Goal: Transaction & Acquisition: Purchase product/service

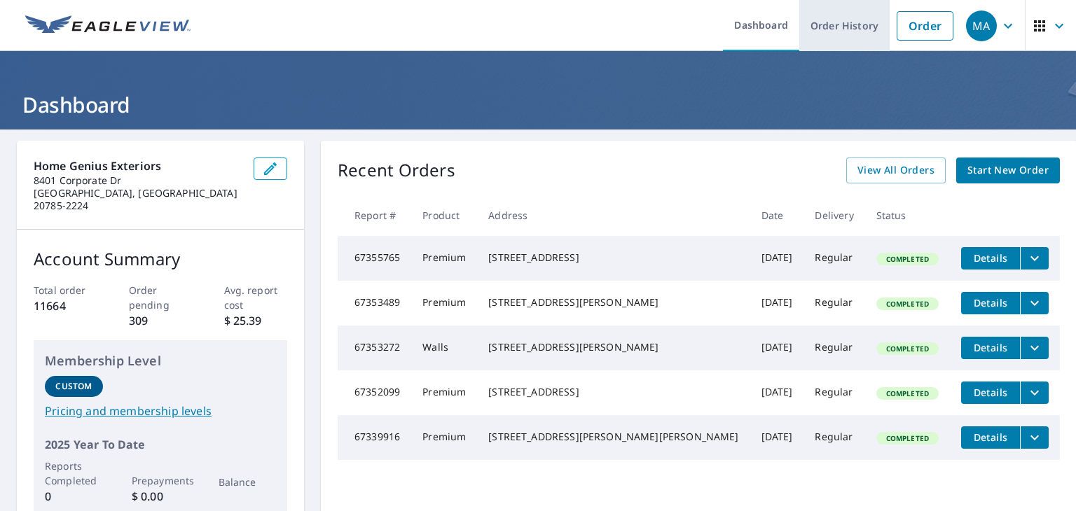
click at [833, 24] on link "Order History" at bounding box center [844, 25] width 90 height 51
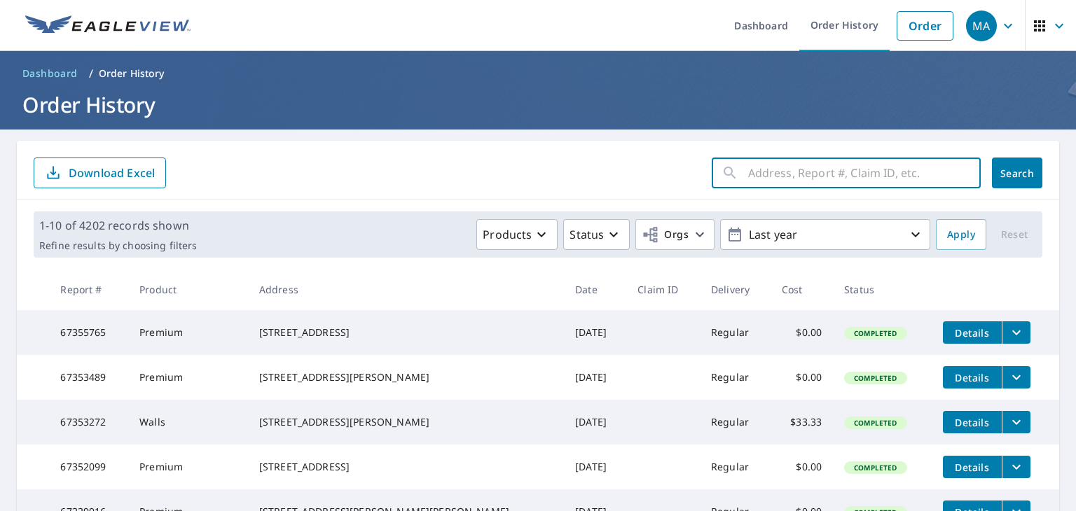
click at [751, 173] on input "text" at bounding box center [864, 172] width 233 height 39
paste input "[STREET_ADDRESS]"
type input "[STREET_ADDRESS]"
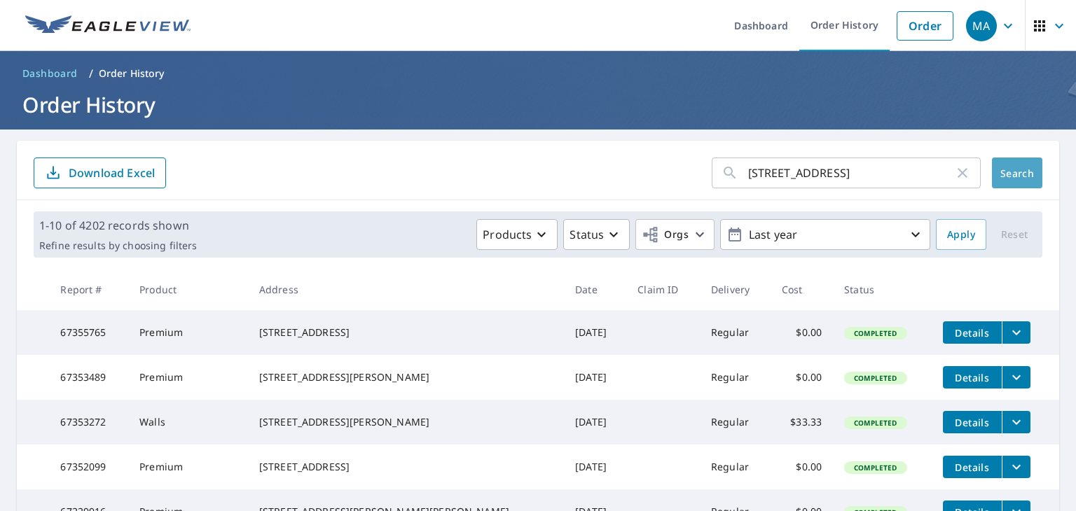
click at [1005, 181] on button "Search" at bounding box center [1017, 173] width 50 height 31
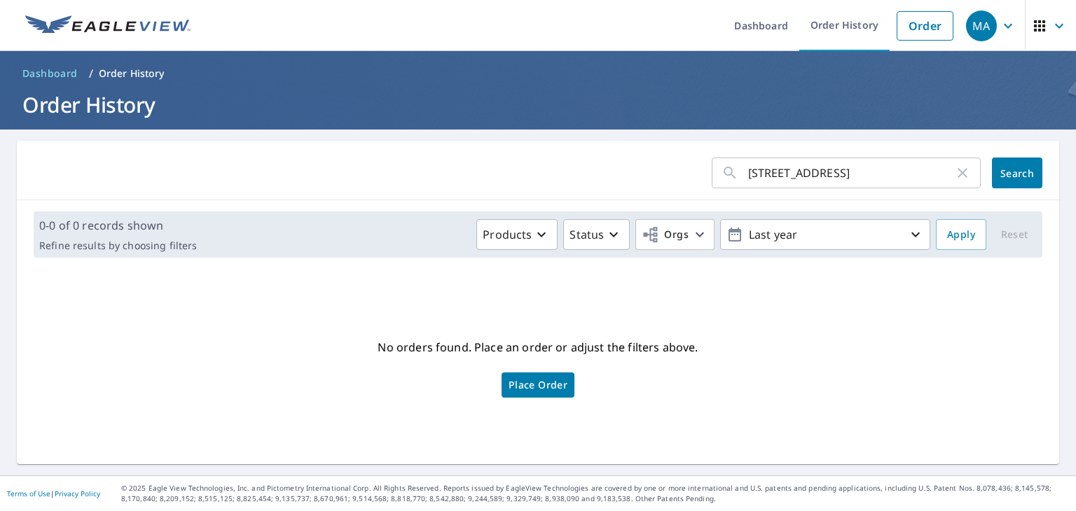
click at [544, 385] on span "Place Order" at bounding box center [538, 385] width 59 height 7
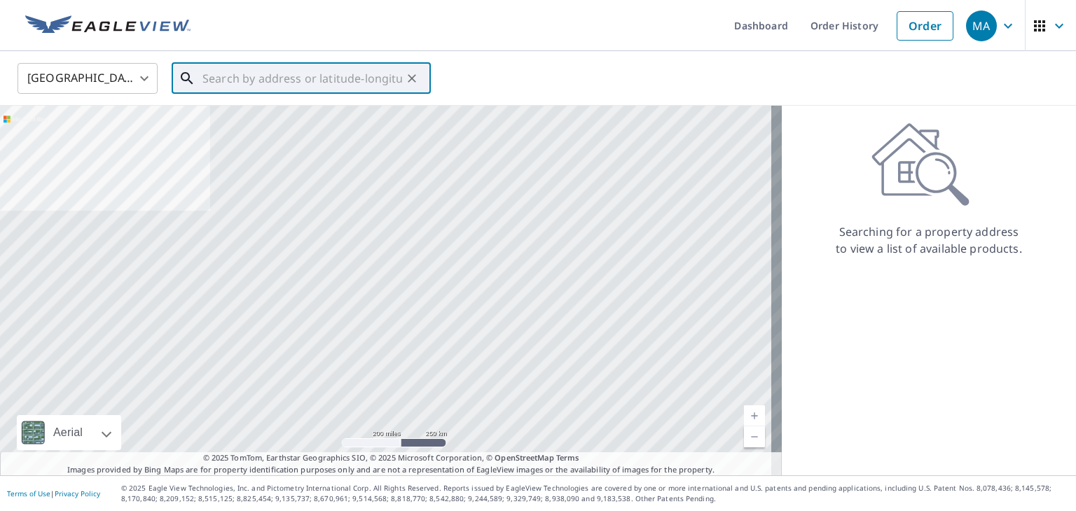
click at [310, 76] on input "text" at bounding box center [302, 78] width 200 height 39
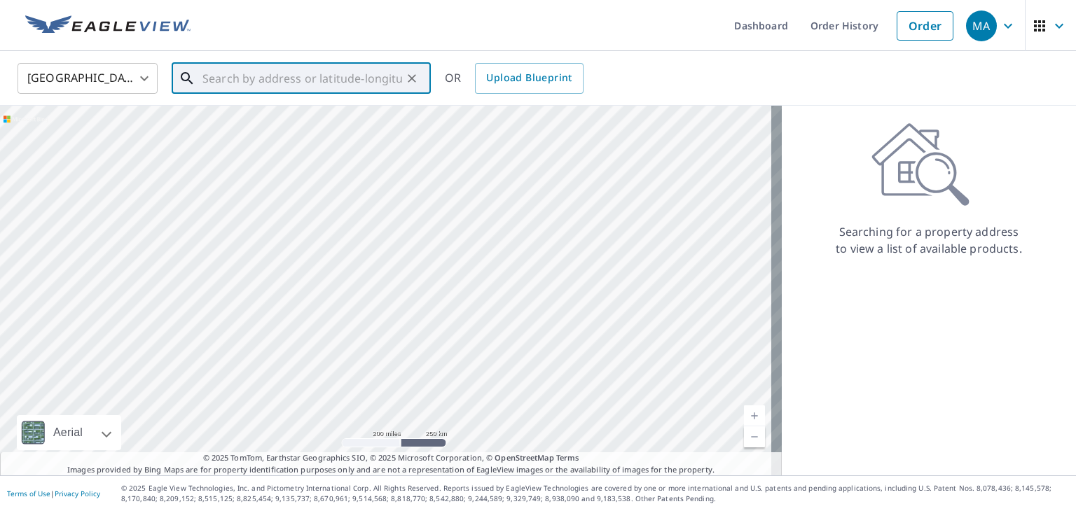
paste input "[STREET_ADDRESS]"
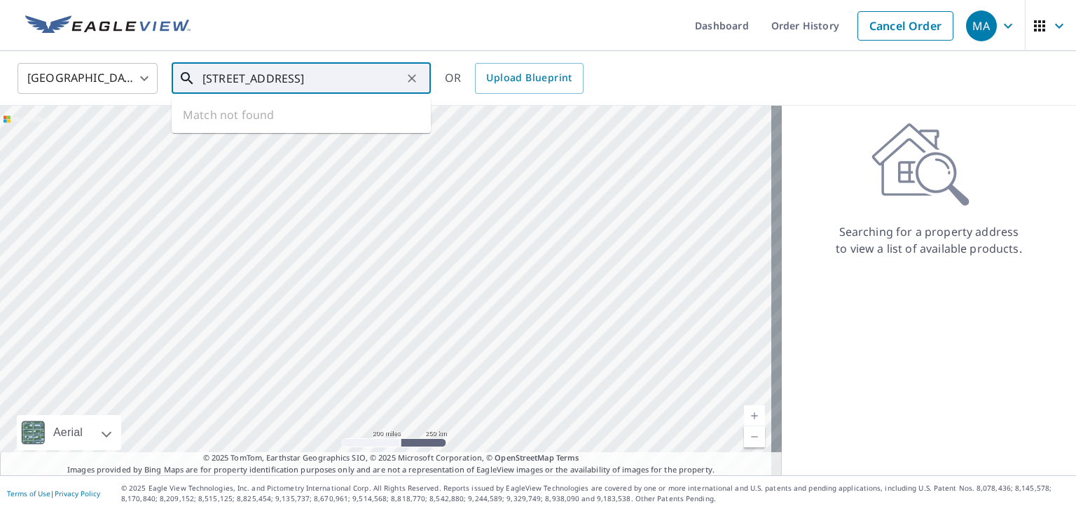
type input "[STREET_ADDRESS]"
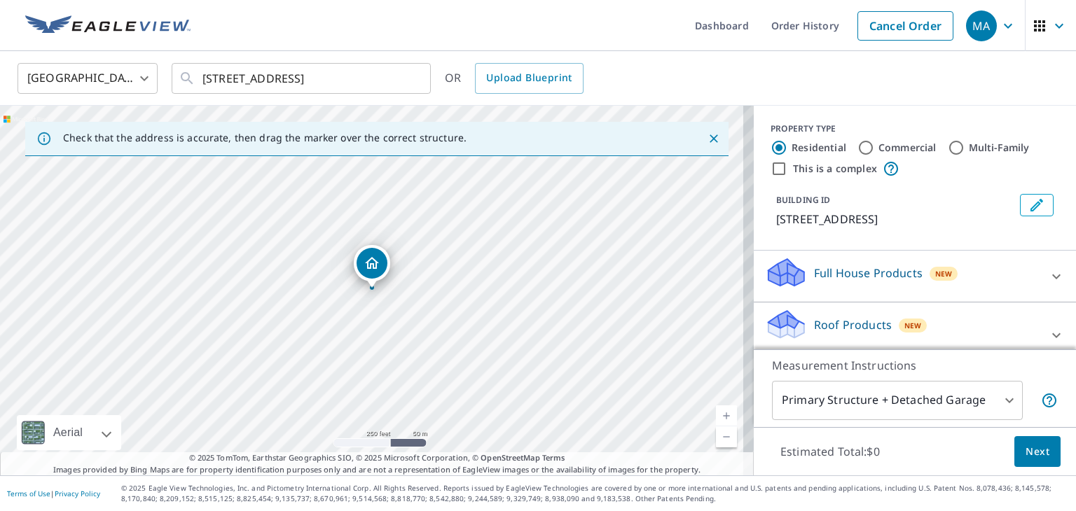
scroll to position [123, 0]
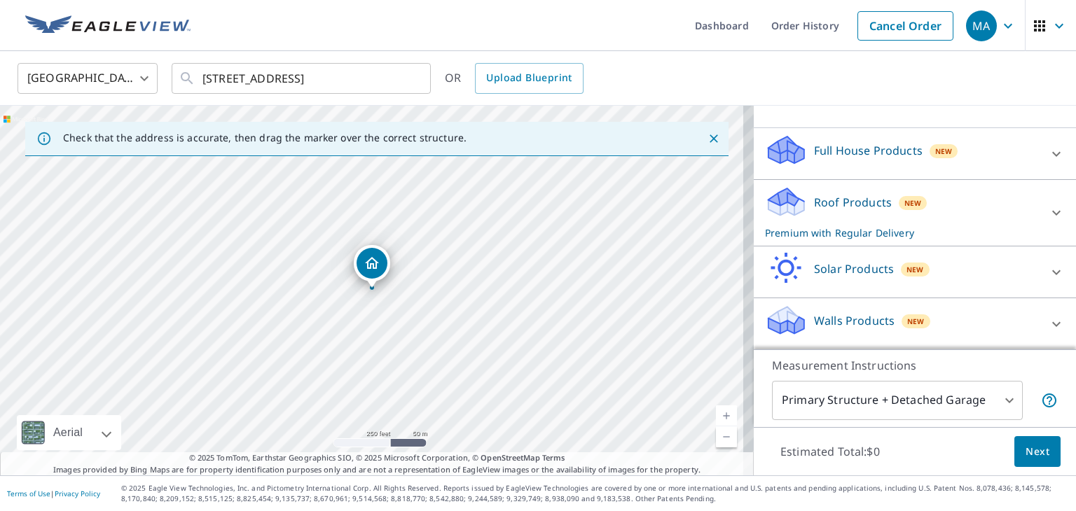
click at [862, 224] on div "Roof Products New Premium with Regular Delivery" at bounding box center [902, 213] width 275 height 55
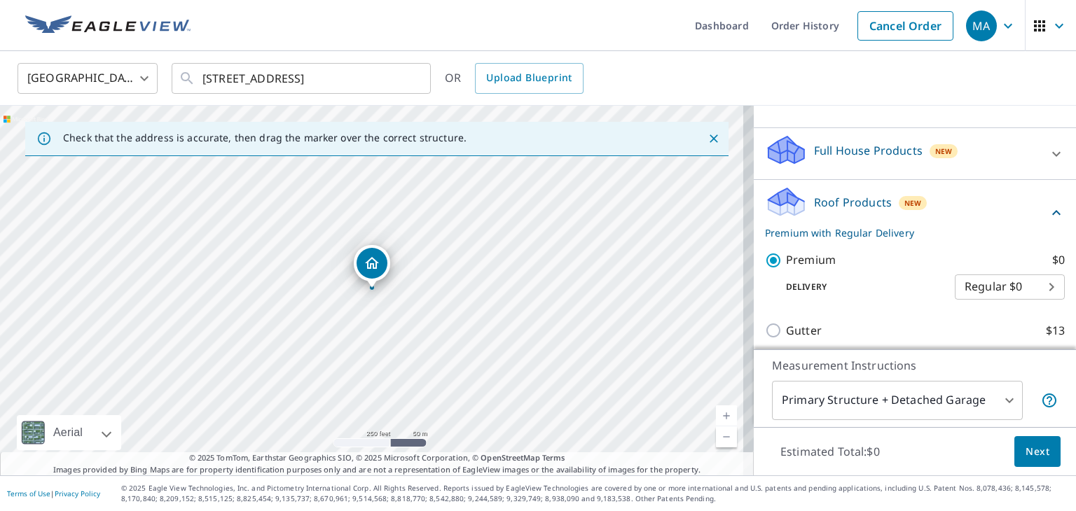
click at [1033, 458] on span "Next" at bounding box center [1038, 453] width 24 height 18
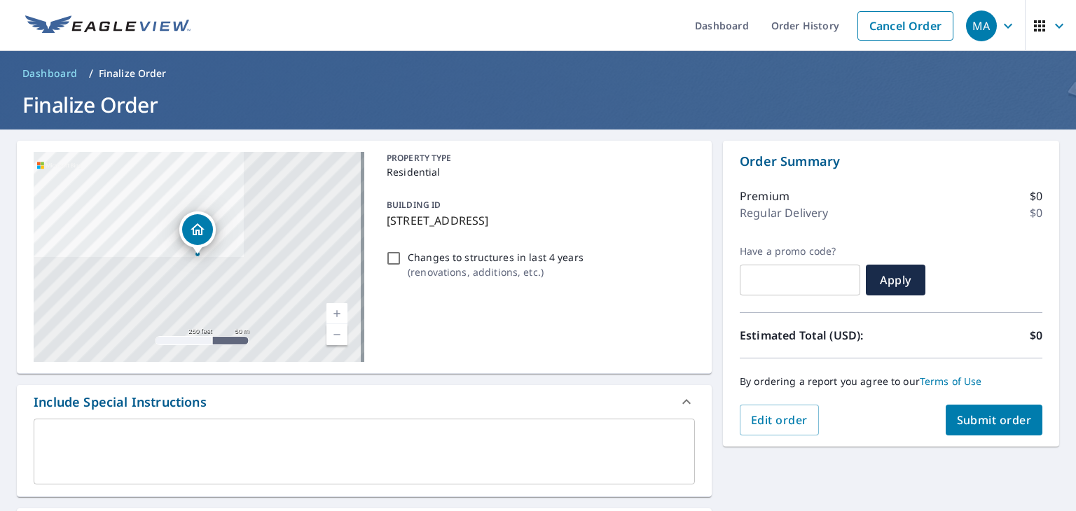
click at [291, 474] on div "x ​" at bounding box center [364, 452] width 661 height 66
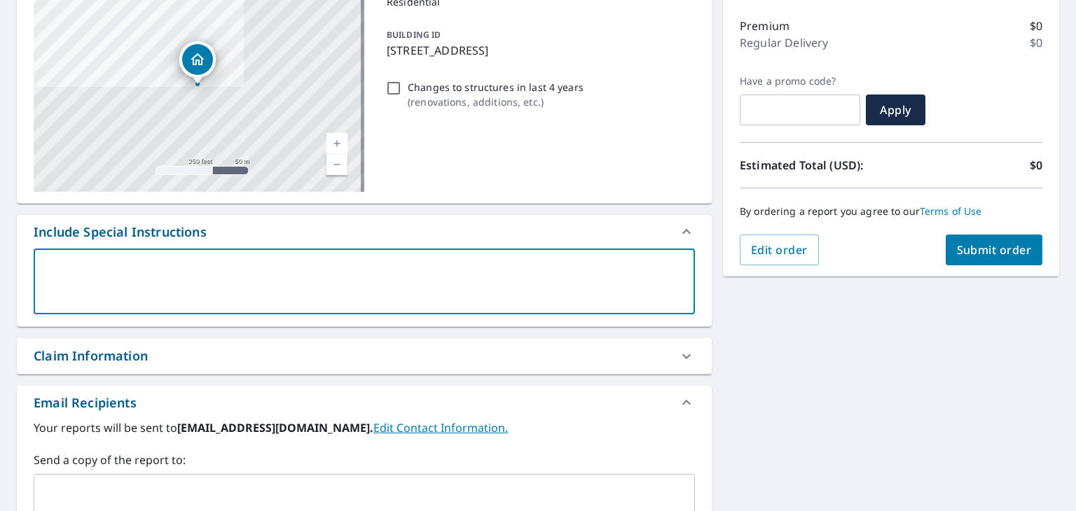
scroll to position [210, 0]
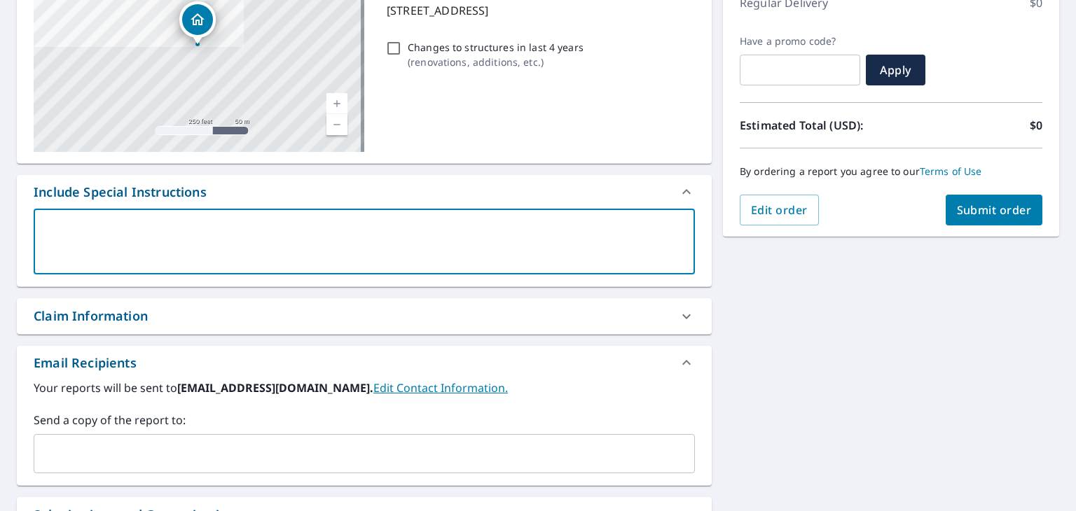
click at [108, 475] on div "Your reports will be sent to [EMAIL_ADDRESS][DOMAIN_NAME]. Edit Contact Informa…" at bounding box center [364, 433] width 695 height 106
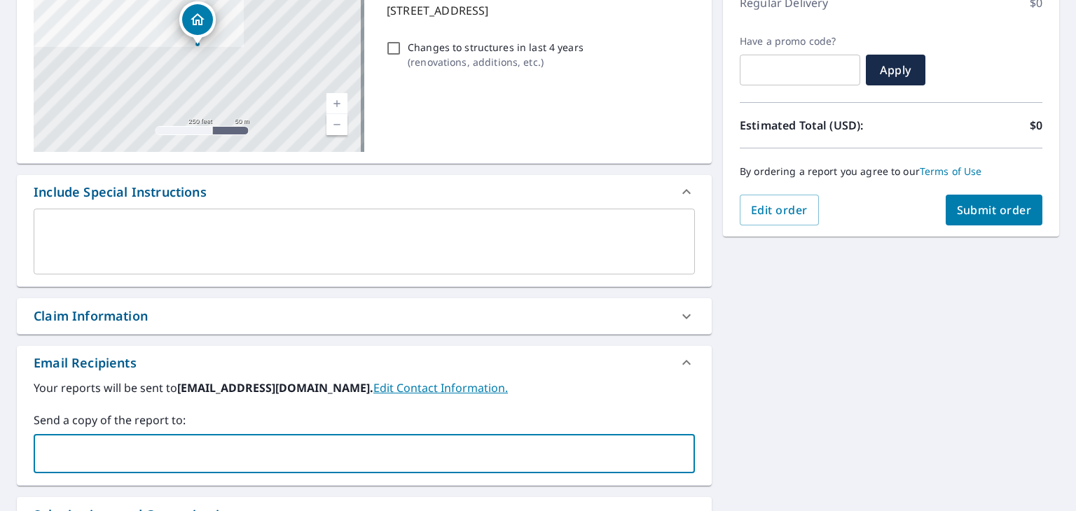
click at [112, 462] on input "text" at bounding box center [354, 454] width 628 height 27
paste input "[EMAIL_ADDRESS][DOMAIN_NAME]"
type input "[EMAIL_ADDRESS][DOMAIN_NAME]"
checkbox input "true"
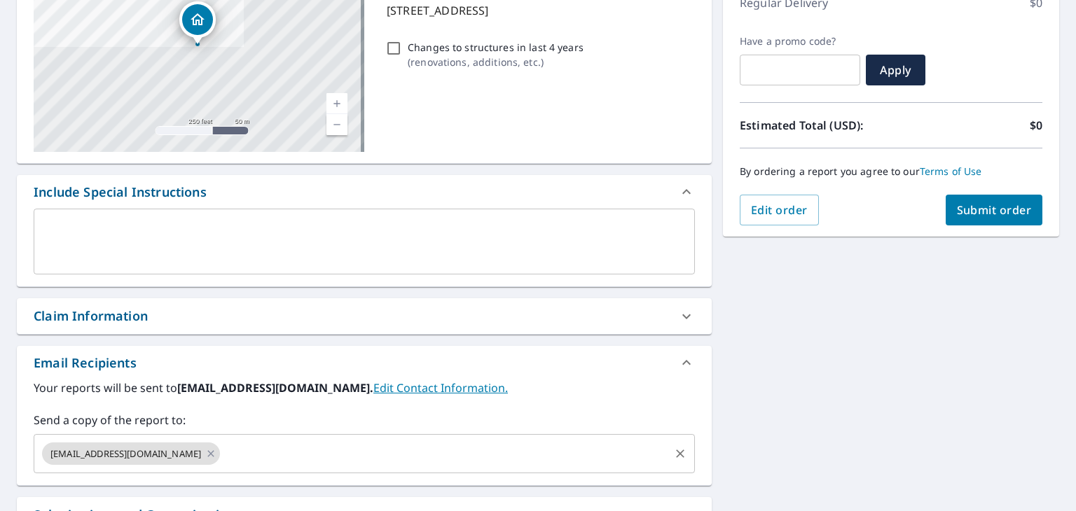
click at [305, 458] on input "text" at bounding box center [445, 454] width 446 height 27
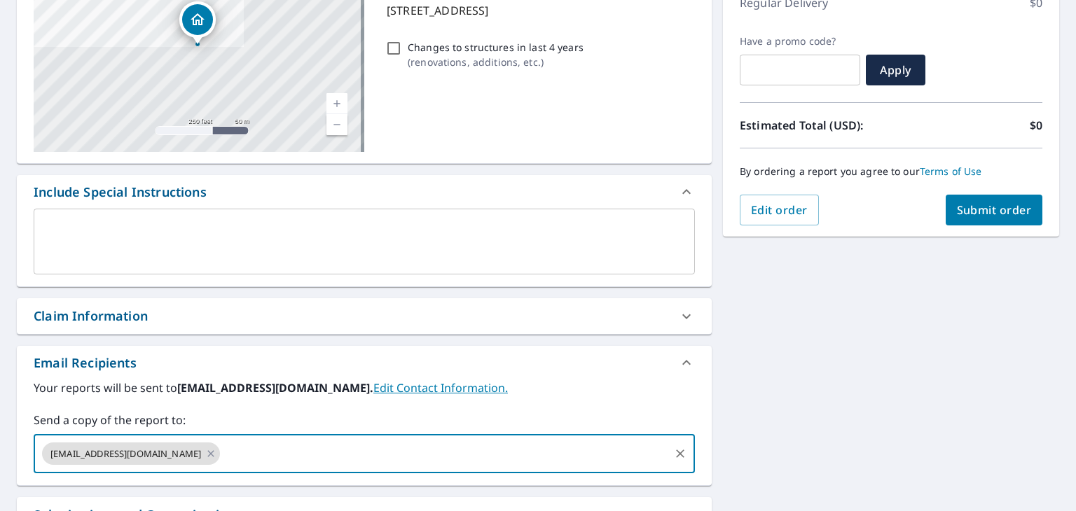
paste input "[EMAIL_ADDRESS][DOMAIN_NAME]"
type input "[EMAIL_ADDRESS][DOMAIN_NAME]"
checkbox input "true"
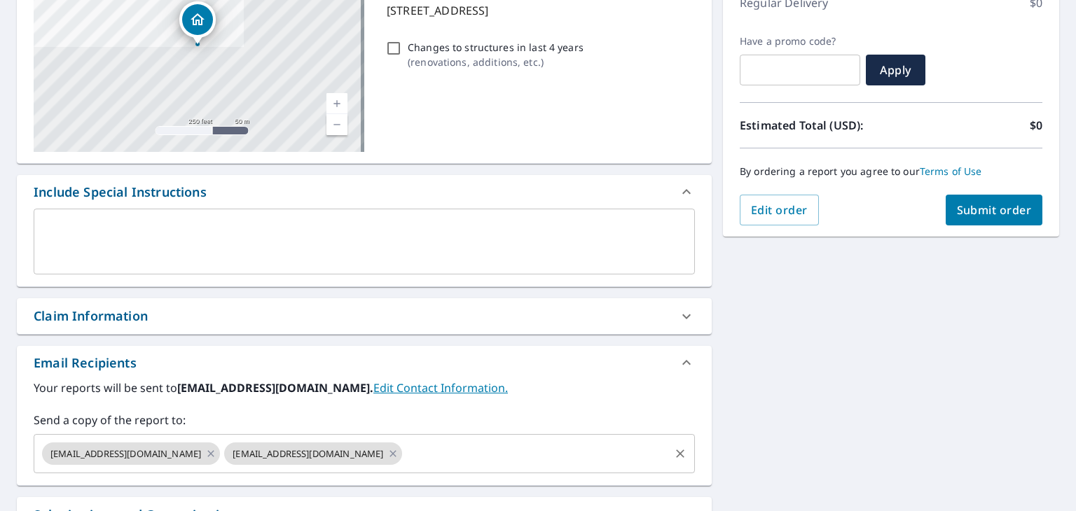
click at [463, 466] on input "text" at bounding box center [535, 454] width 263 height 27
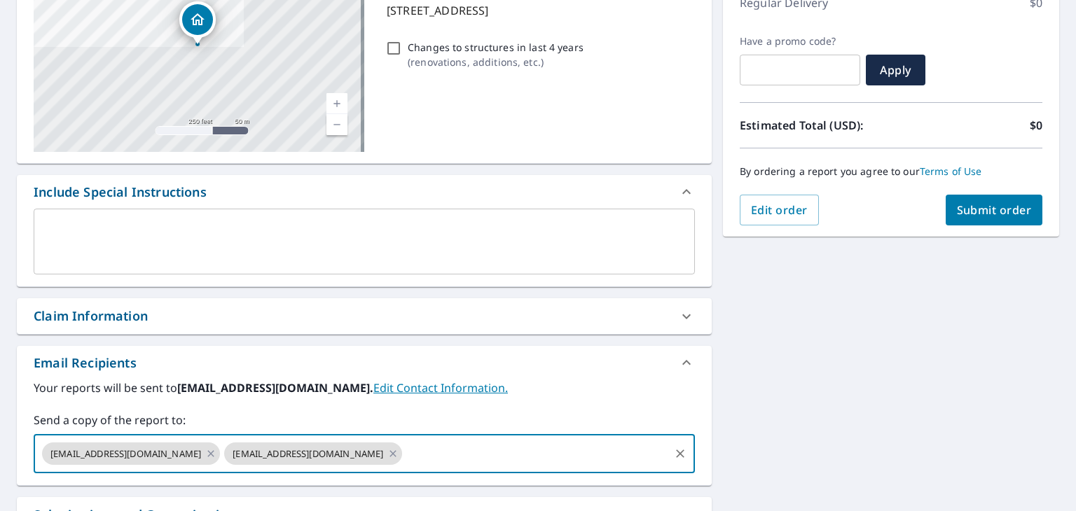
paste input "[EMAIL_ADDRESS][DOMAIN_NAME]"
type input "[EMAIL_ADDRESS][DOMAIN_NAME]"
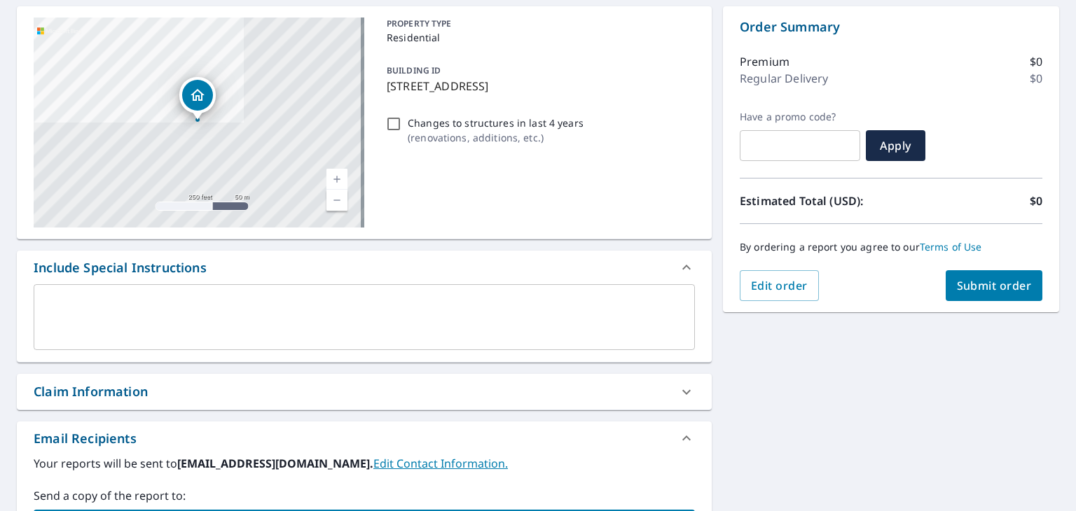
scroll to position [0, 0]
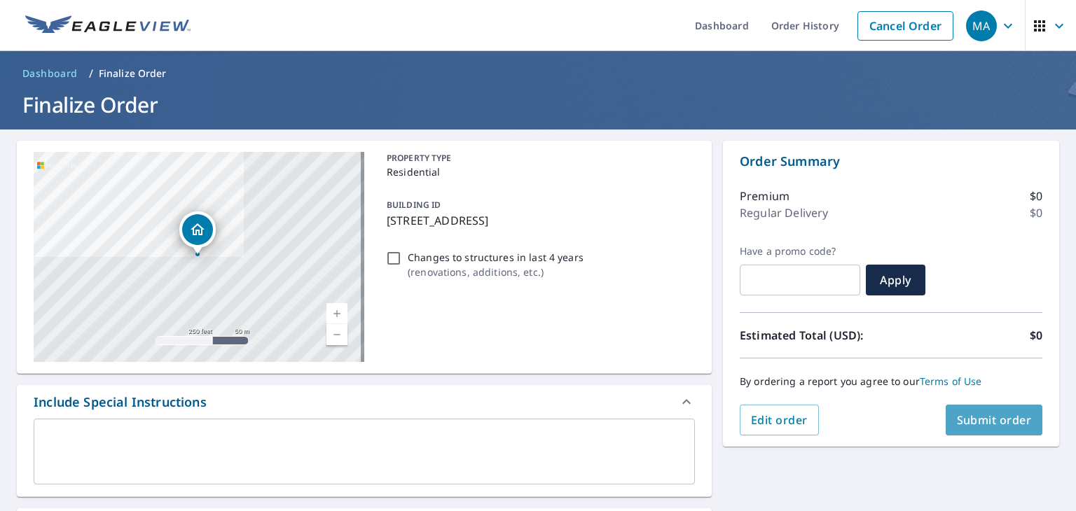
click at [957, 423] on span "Submit order" at bounding box center [994, 420] width 75 height 15
checkbox input "true"
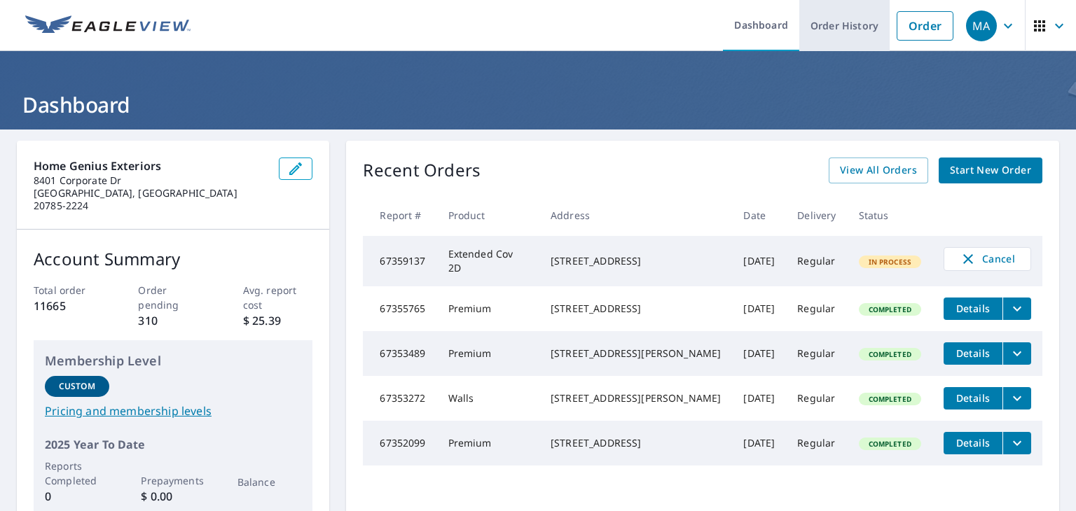
click at [814, 33] on link "Order History" at bounding box center [844, 25] width 90 height 51
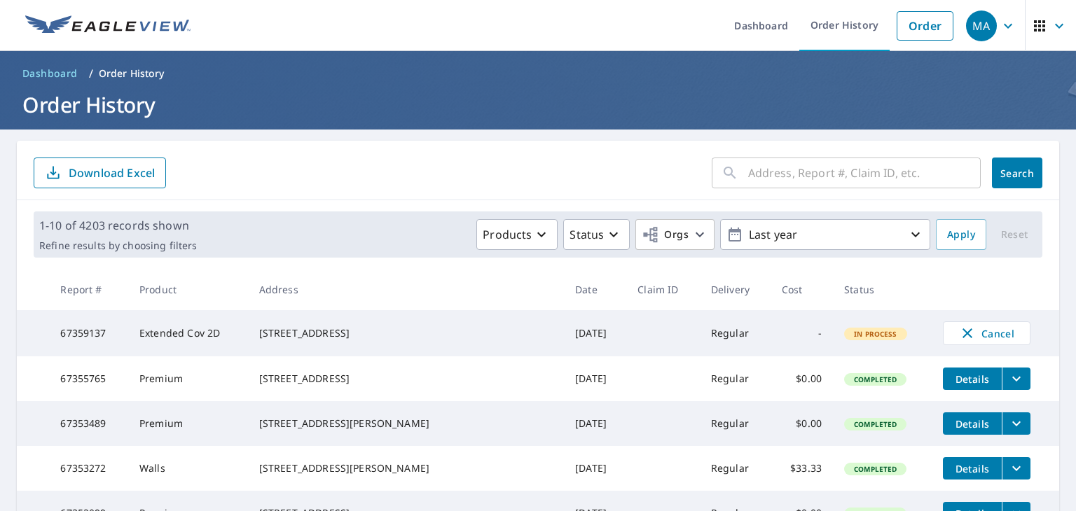
click at [789, 179] on input "text" at bounding box center [864, 172] width 233 height 39
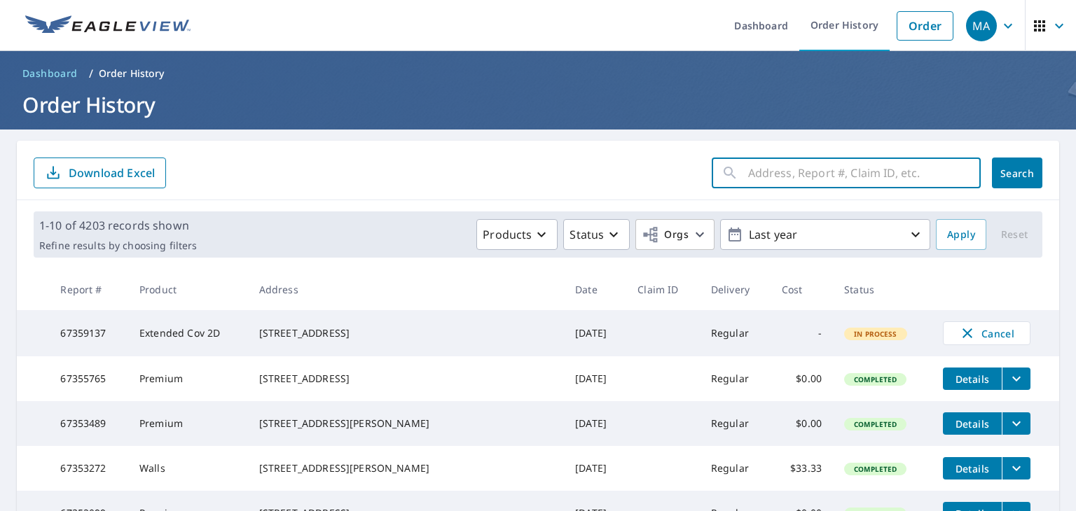
paste input "204 Cremona Drive Newport News, VA 23608"
type input "204 Cremona Drive Newport News, VA 23608"
click at [1003, 177] on span "Search" at bounding box center [1017, 173] width 28 height 13
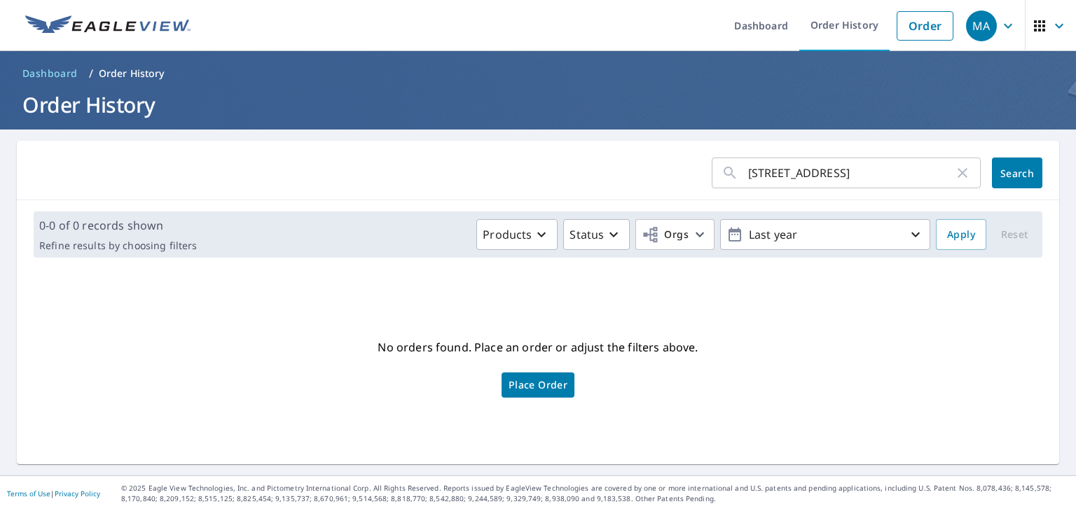
click at [535, 392] on link "Place Order" at bounding box center [538, 385] width 73 height 25
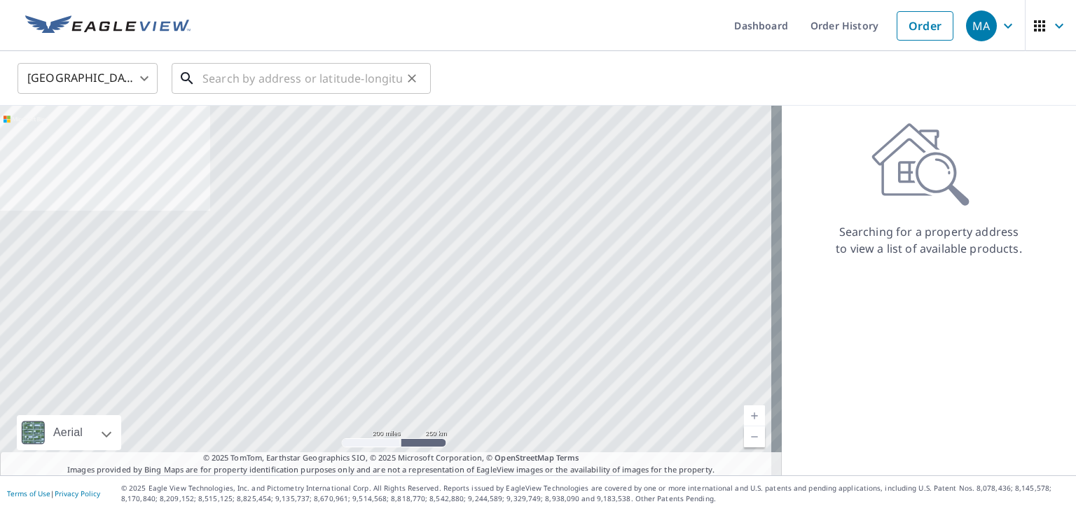
click at [319, 71] on input "text" at bounding box center [302, 78] width 200 height 39
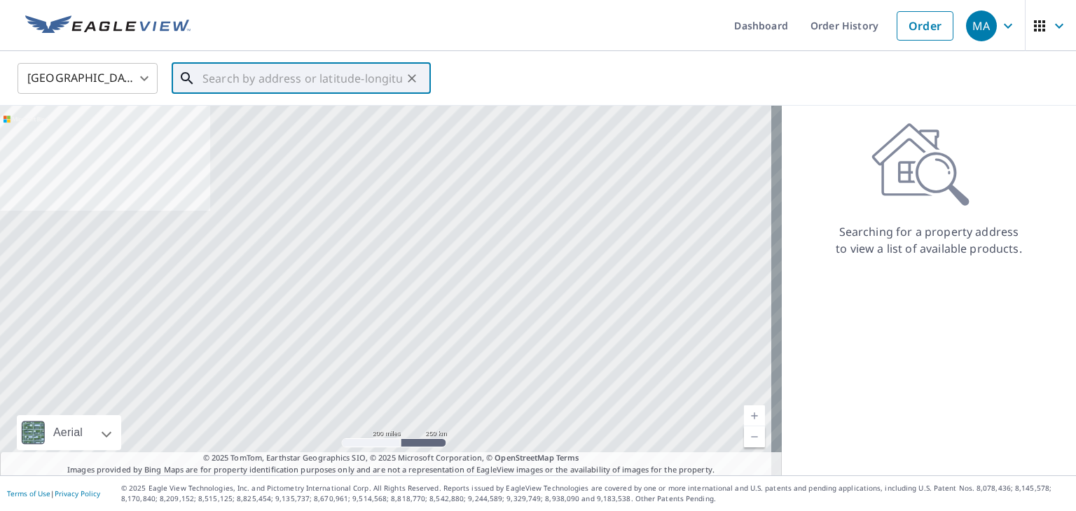
paste input "[STREET_ADDRESS]"
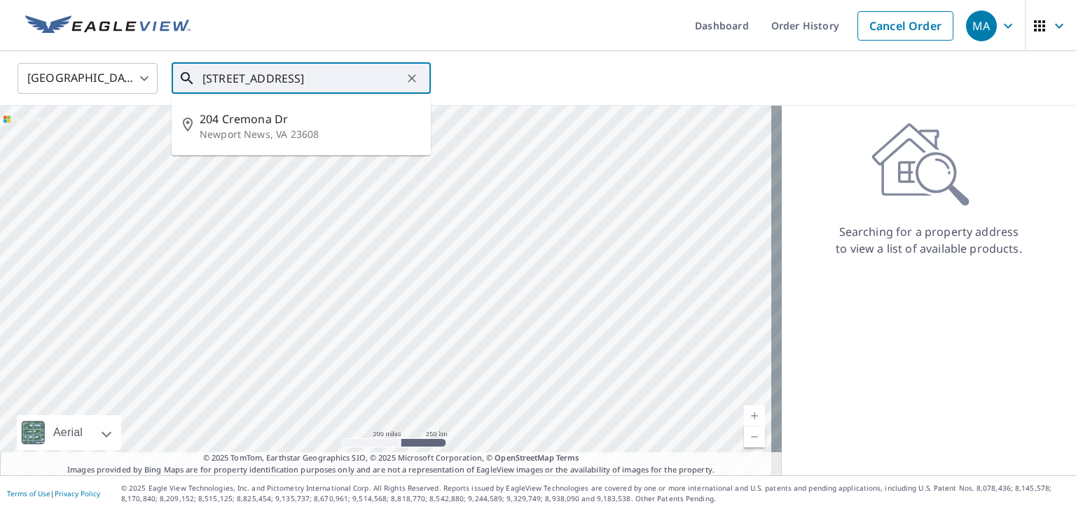
type input "[STREET_ADDRESS]"
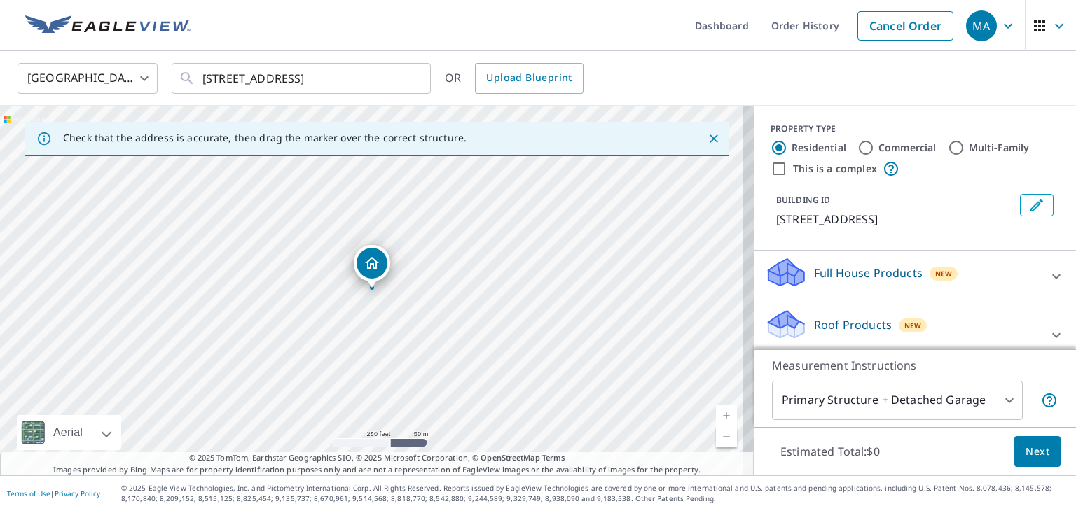
scroll to position [70, 0]
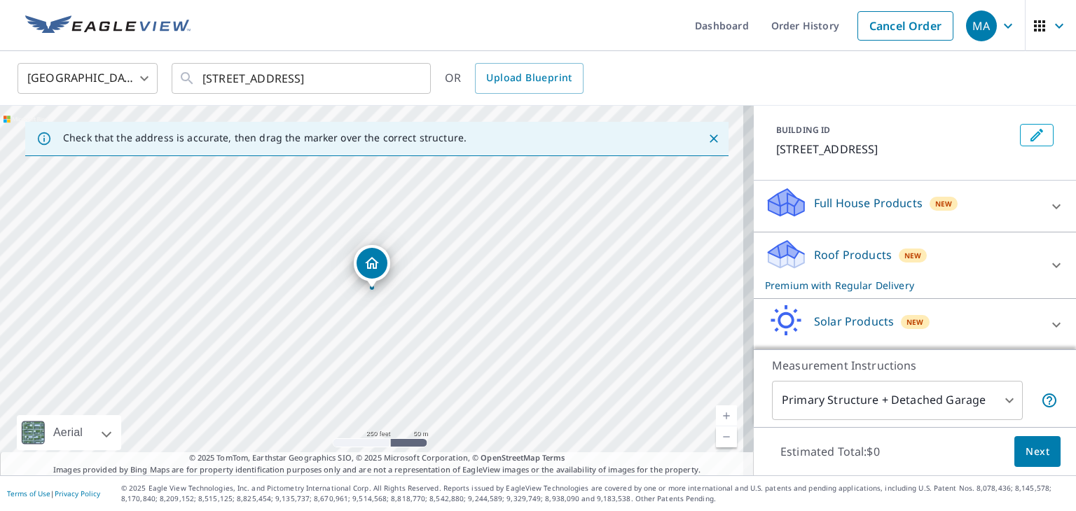
click at [877, 289] on div "Roof Products New Premium with Regular Delivery" at bounding box center [902, 265] width 275 height 55
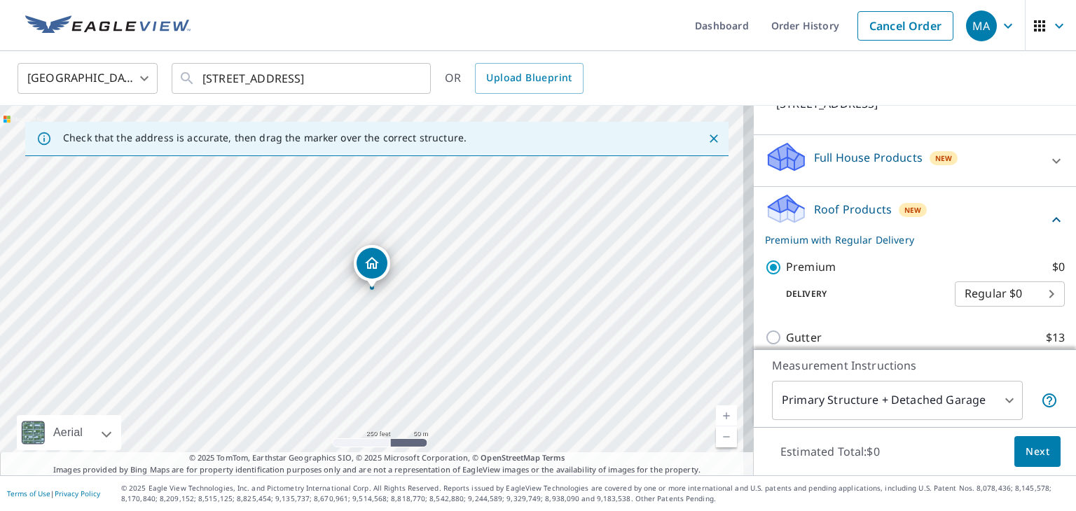
scroll to position [140, 0]
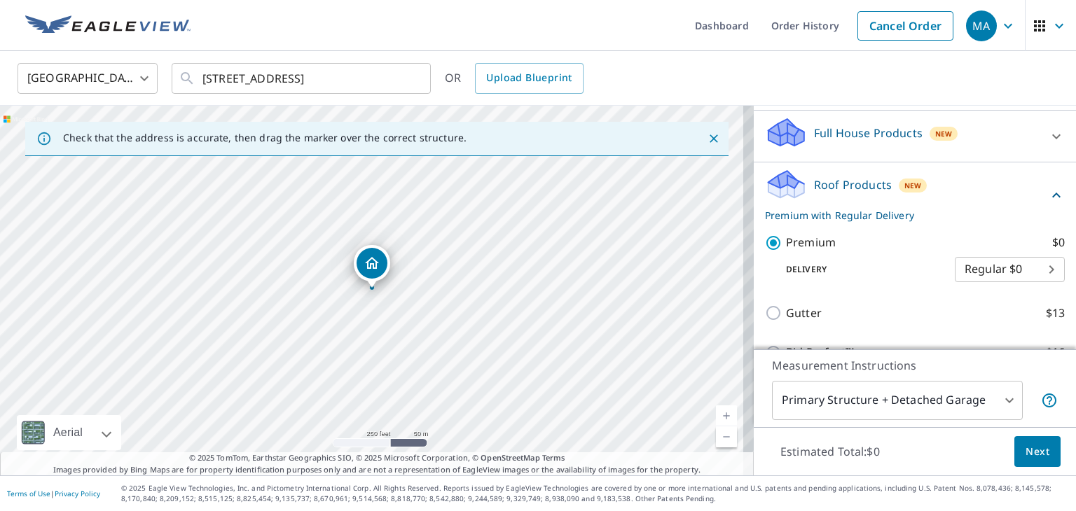
click at [1015, 439] on button "Next" at bounding box center [1038, 453] width 46 height 32
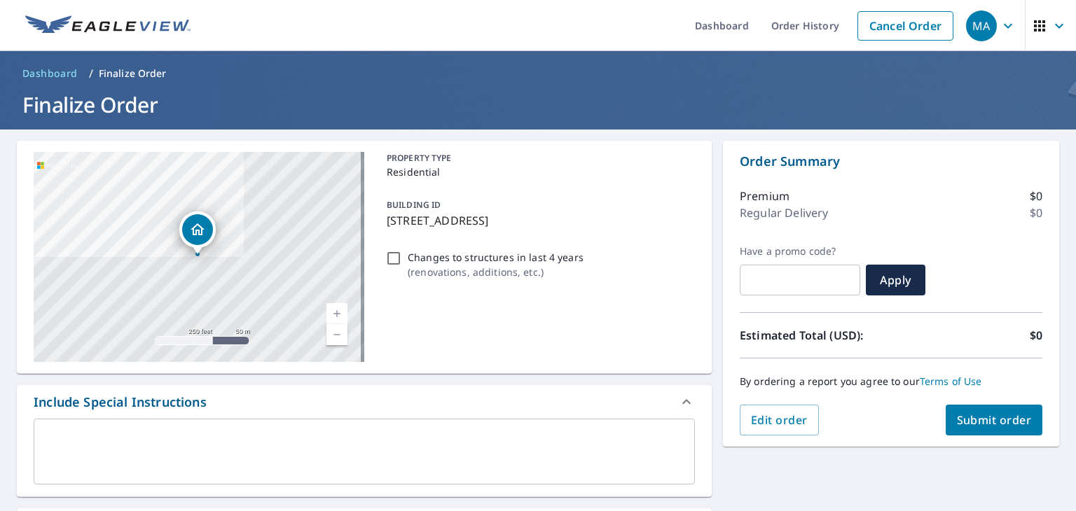
click at [315, 447] on textarea at bounding box center [364, 452] width 642 height 40
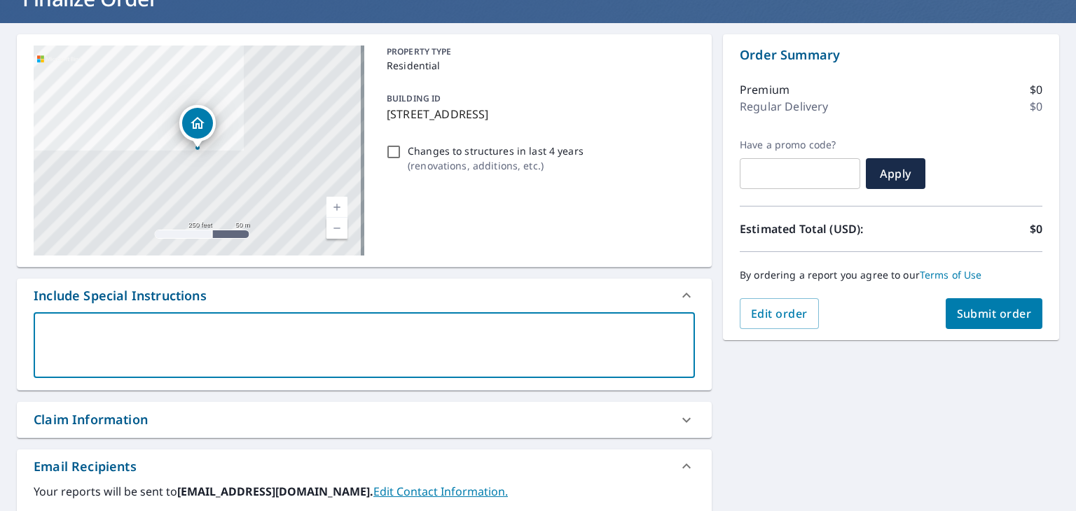
scroll to position [210, 0]
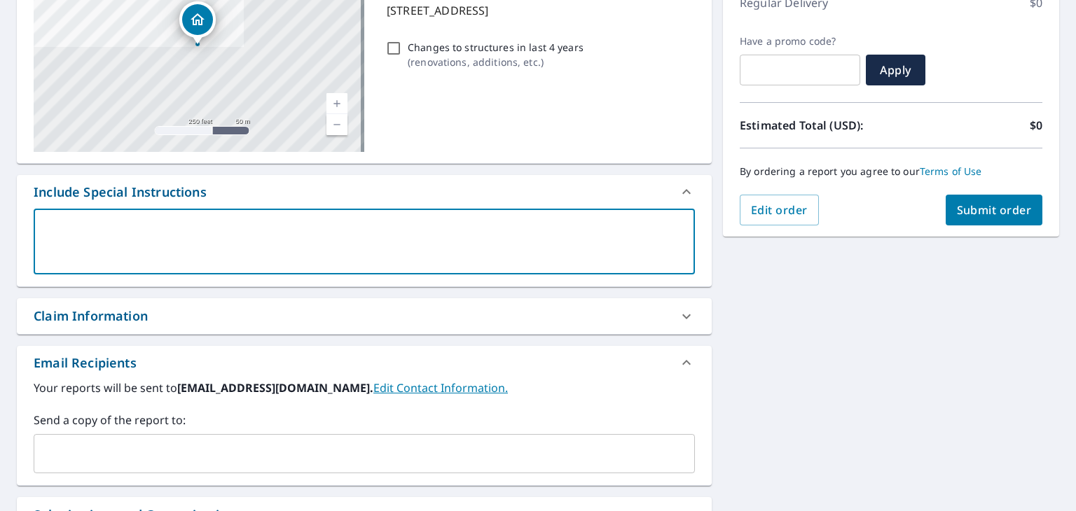
click at [99, 451] on input "text" at bounding box center [354, 454] width 628 height 27
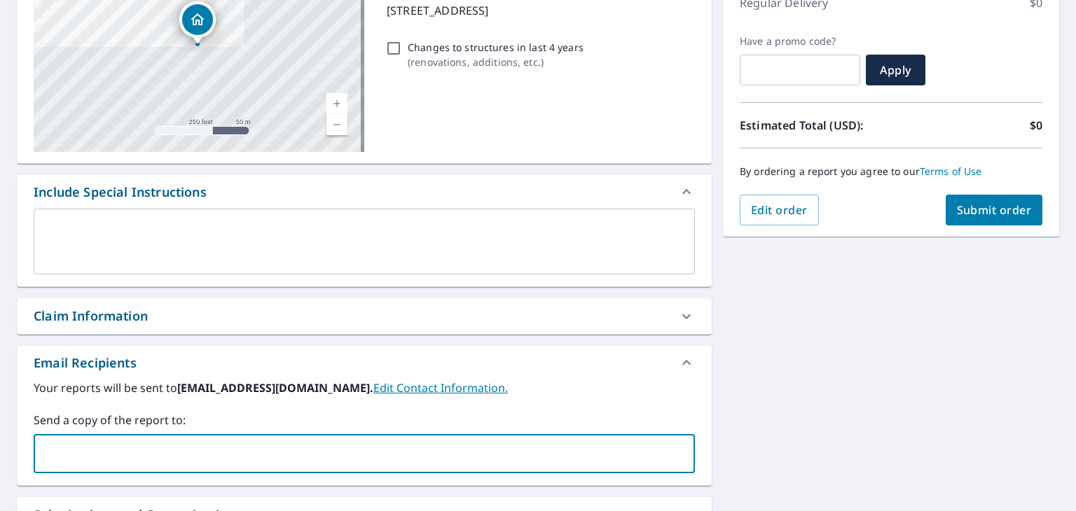
paste input "[EMAIL_ADDRESS][DOMAIN_NAME]"
type input "[EMAIL_ADDRESS][DOMAIN_NAME]"
checkbox input "true"
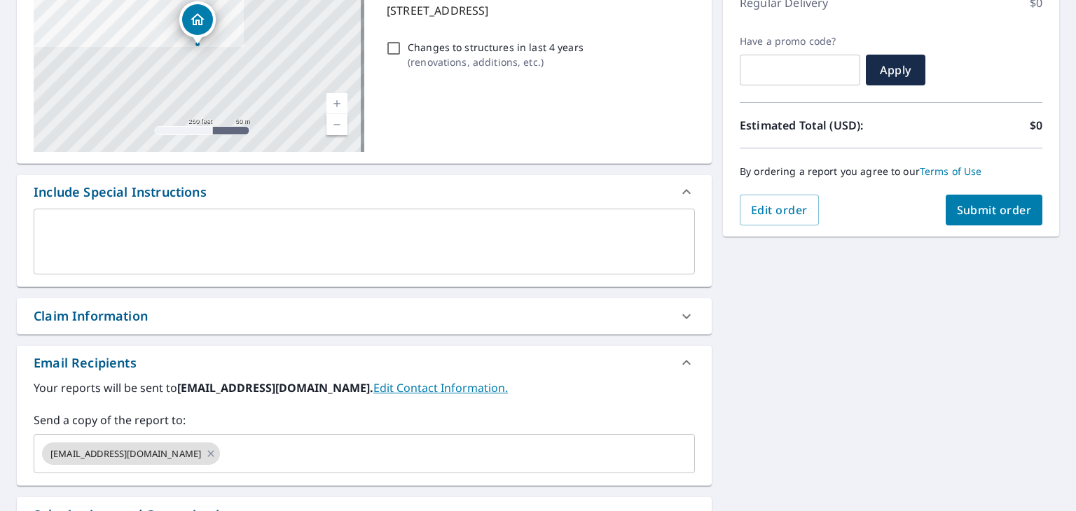
click at [345, 433] on div "Send a copy of the report to: kshenk@homegeniusexteriors.com ​" at bounding box center [364, 443] width 661 height 62
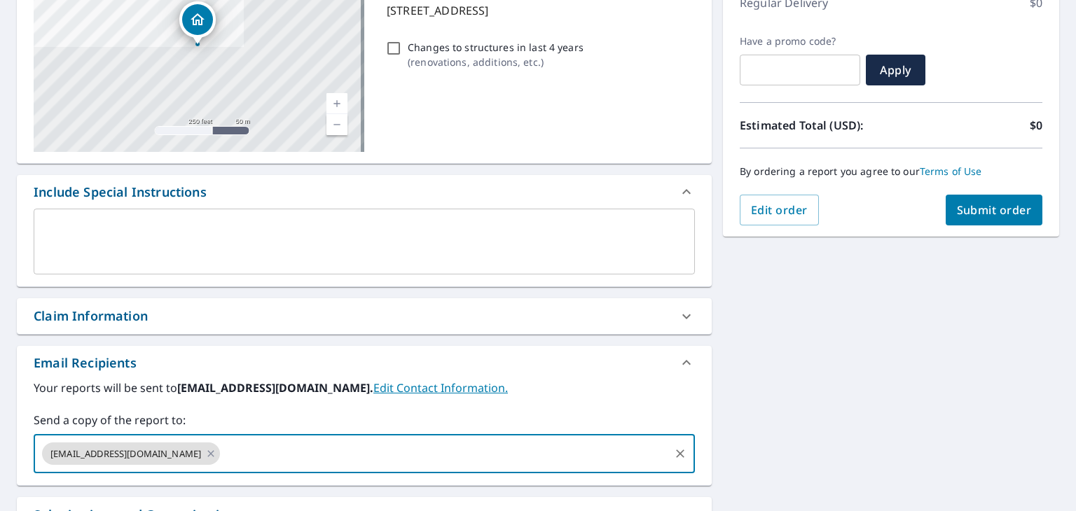
click at [343, 449] on input "text" at bounding box center [445, 454] width 446 height 27
paste input "[EMAIL_ADDRESS][DOMAIN_NAME]"
type input "[EMAIL_ADDRESS][DOMAIN_NAME]"
checkbox input "true"
click at [481, 455] on input "text" at bounding box center [535, 454] width 263 height 27
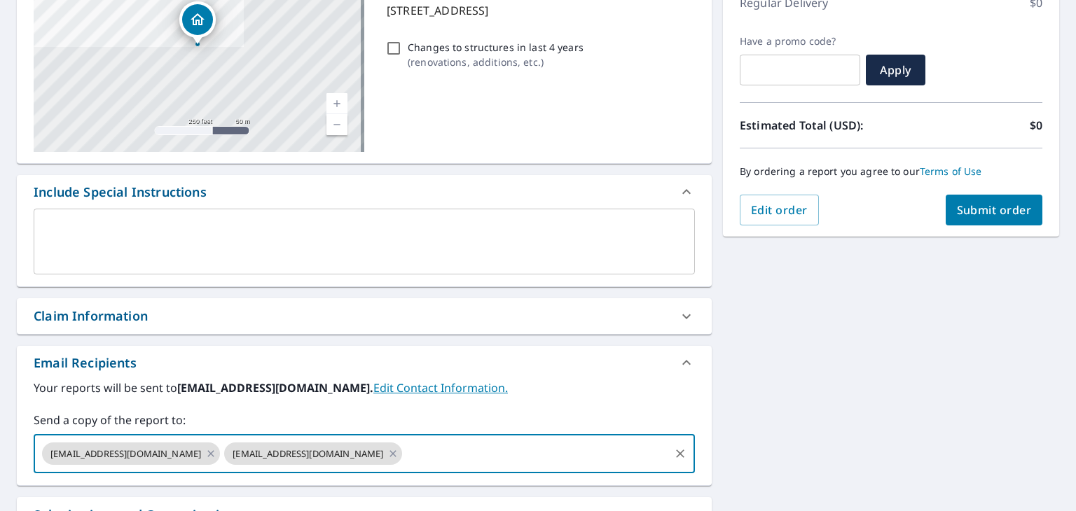
paste input "[EMAIL_ADDRESS][DOMAIN_NAME]"
type input "[EMAIL_ADDRESS][DOMAIN_NAME]"
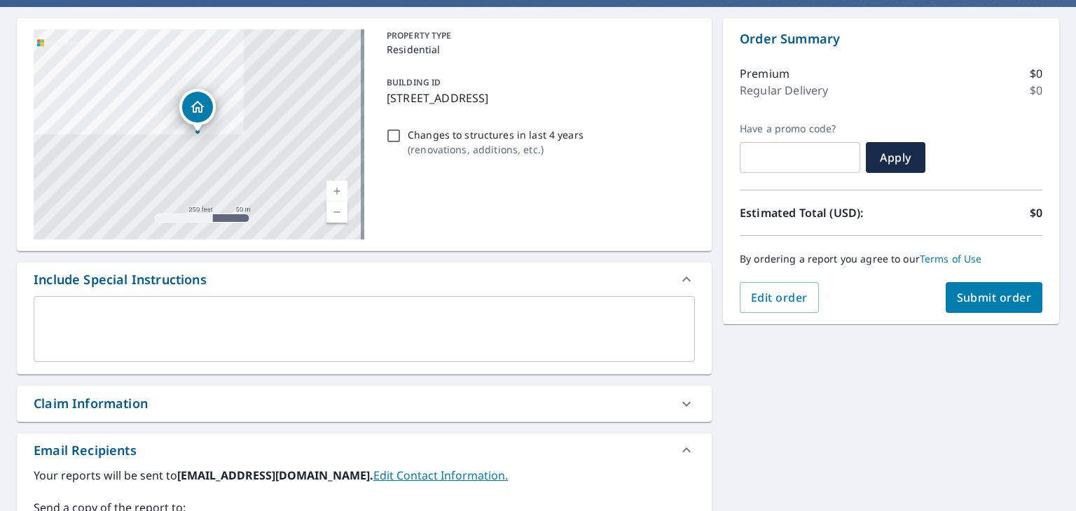
scroll to position [0, 0]
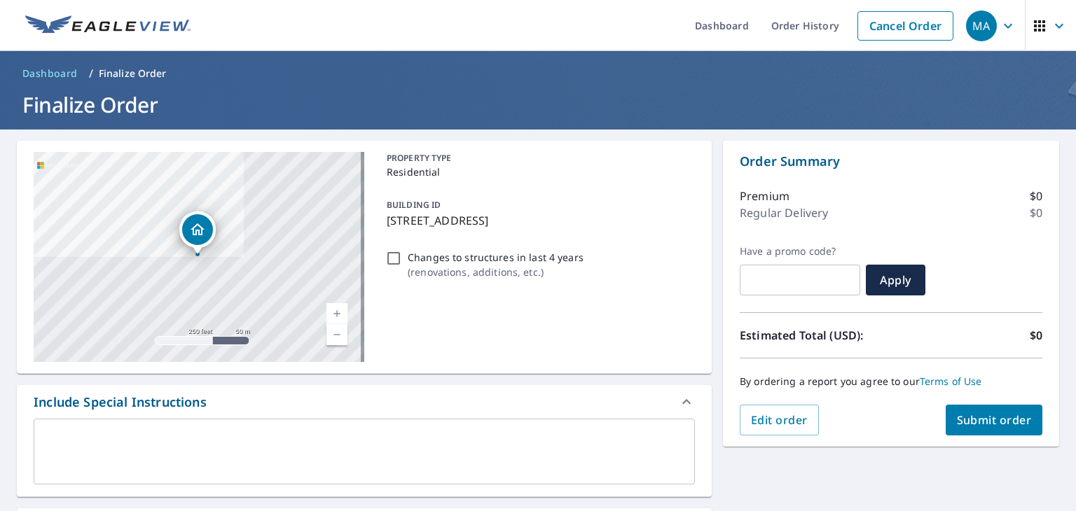
click at [961, 413] on span "Submit order" at bounding box center [994, 420] width 75 height 15
checkbox input "true"
